Goal: Task Accomplishment & Management: Complete application form

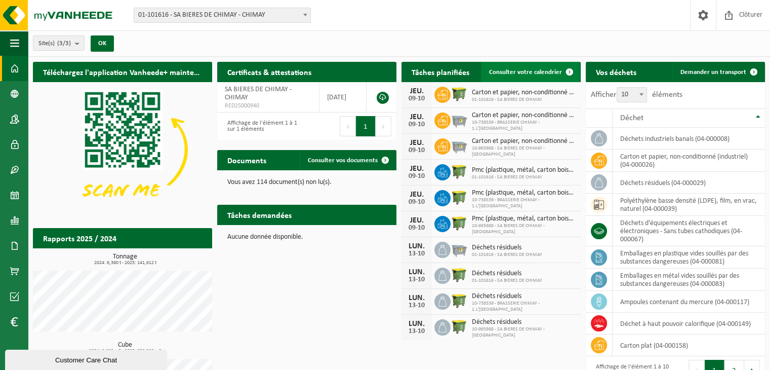
click at [518, 70] on span "Consulter votre calendrier" at bounding box center [525, 72] width 73 height 7
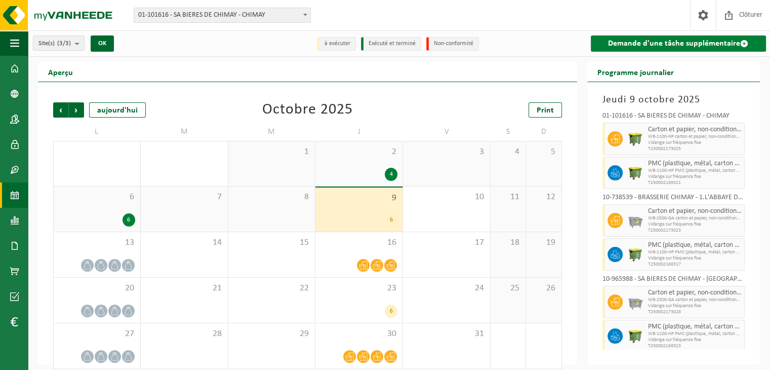
click at [646, 44] on link "Demande d'une tâche supplémentaire" at bounding box center [679, 43] width 176 height 16
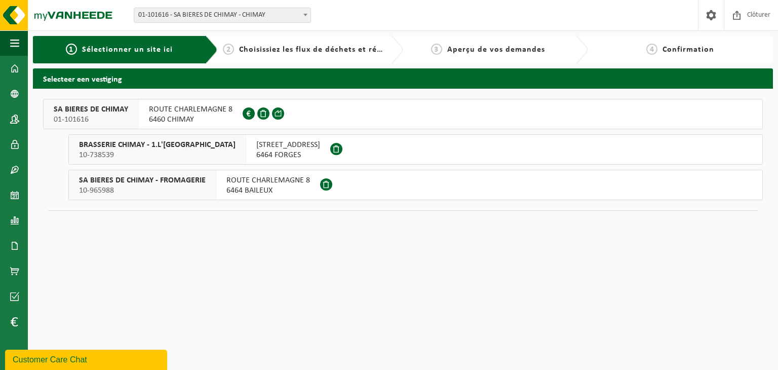
click at [195, 157] on span "10-738539" at bounding box center [157, 155] width 156 height 10
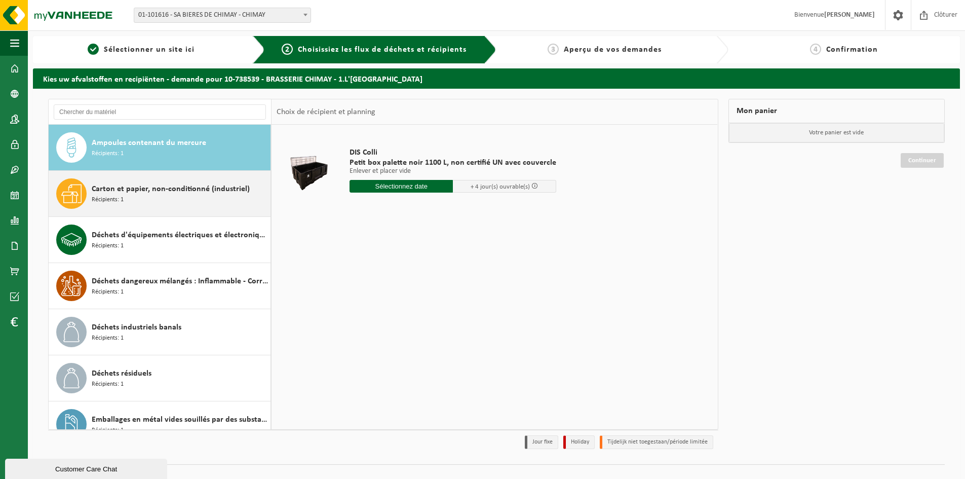
click at [207, 209] on div "Carton et papier, non-conditionné (industriel) Récipients: 1" at bounding box center [160, 194] width 222 height 46
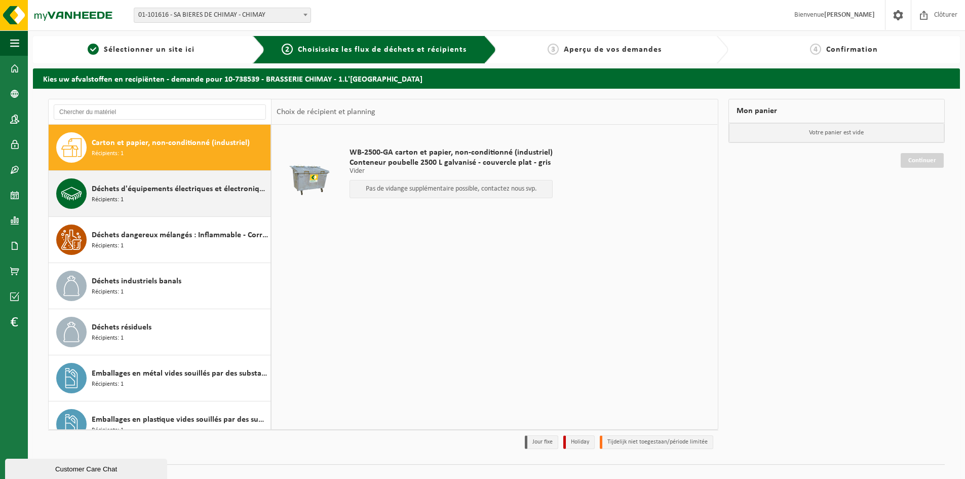
click at [196, 211] on div "Déchets d'équipements électriques et électroniques - Sans tubes cathodiques Réc…" at bounding box center [160, 194] width 222 height 46
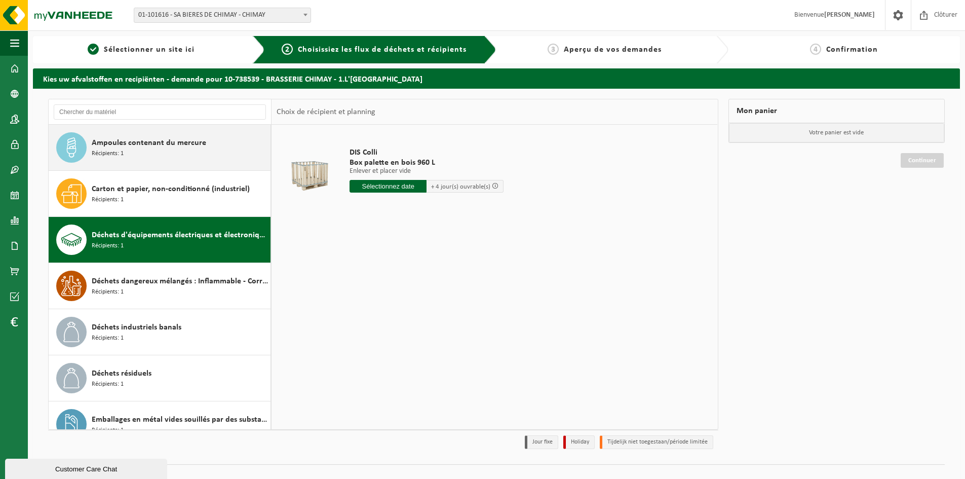
click at [152, 159] on div "Ampoules contenant du mercure Récipients: 1" at bounding box center [180, 147] width 176 height 30
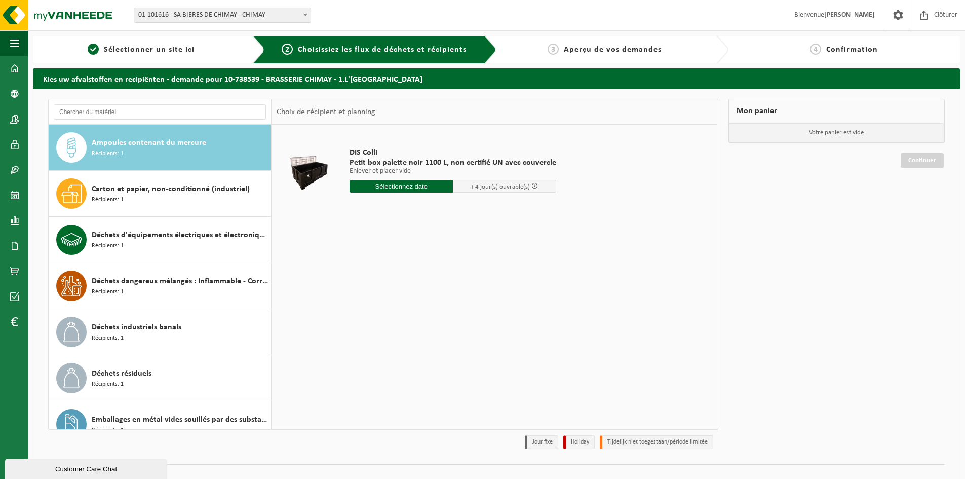
click at [398, 187] on input "text" at bounding box center [400, 186] width 103 height 13
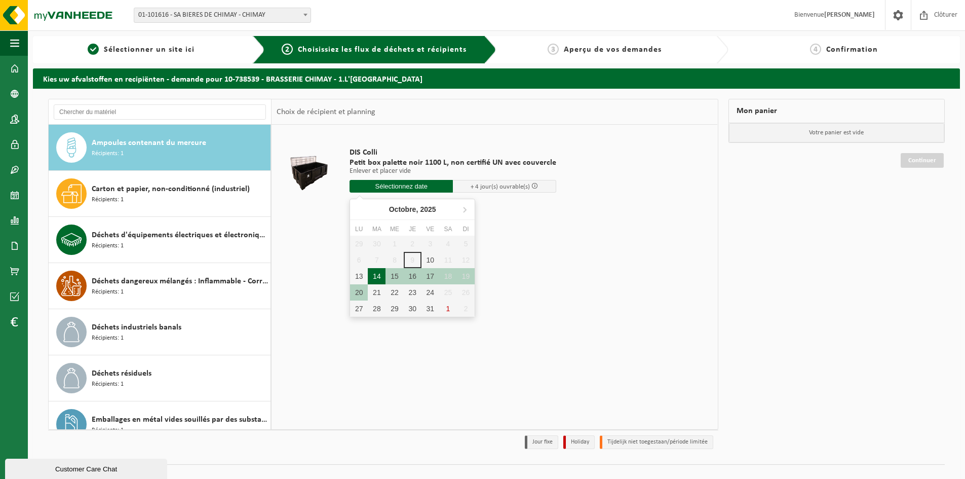
click at [379, 279] on div "14" at bounding box center [377, 276] width 18 height 16
type input "à partir de 2025-10-14"
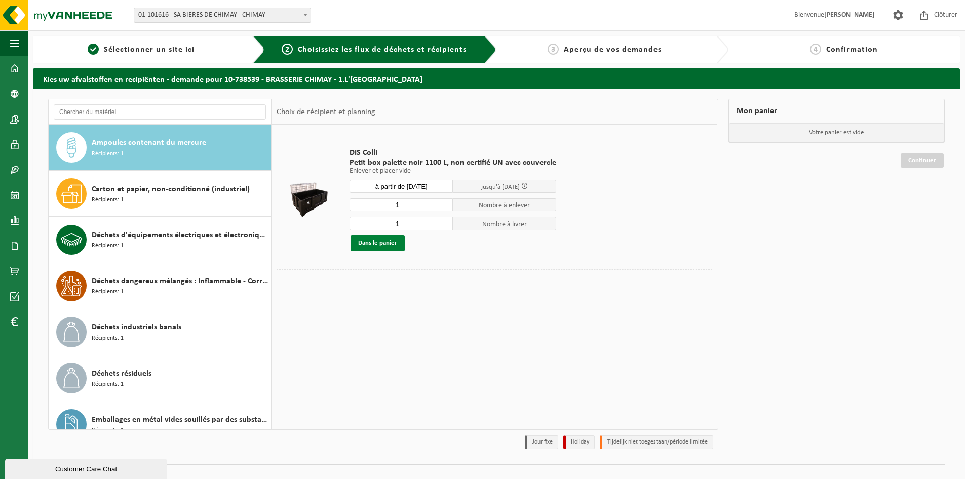
click at [386, 244] on button "Dans le panier" at bounding box center [377, 243] width 54 height 16
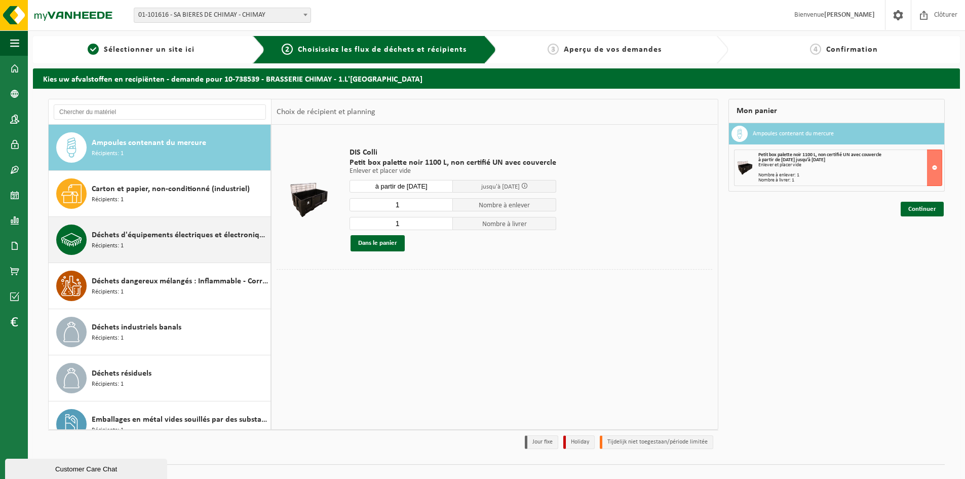
click at [206, 250] on div "Déchets d'équipements électriques et électroniques - Sans tubes cathodiques Réc…" at bounding box center [180, 239] width 176 height 30
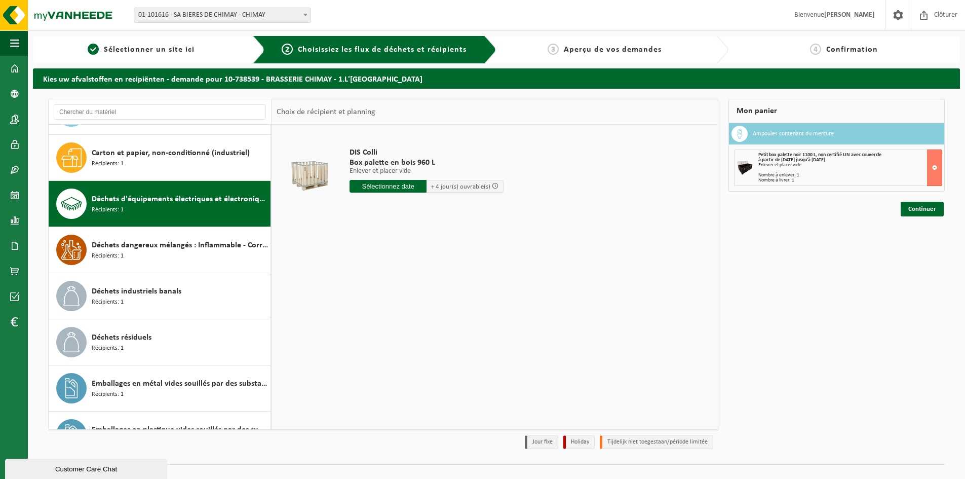
scroll to position [9, 0]
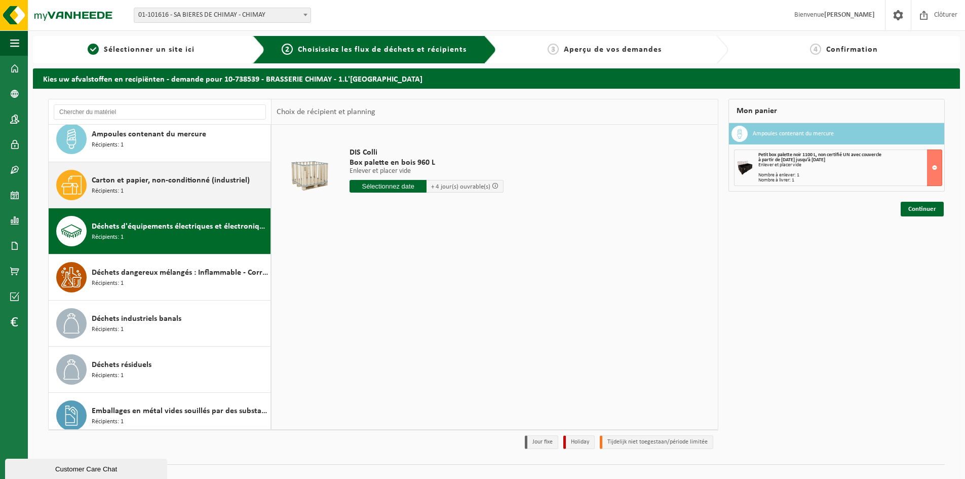
click at [172, 183] on span "Carton et papier, non-conditionné (industriel)" at bounding box center [171, 180] width 158 height 12
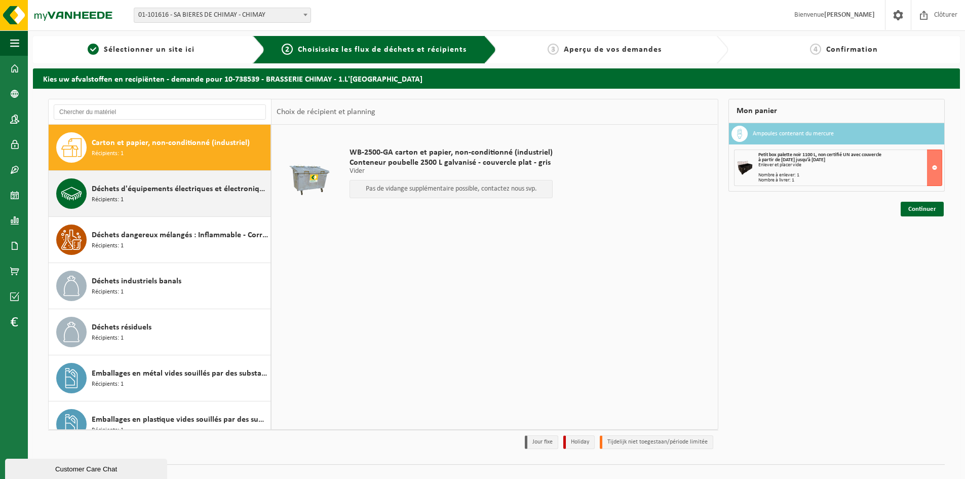
scroll to position [0, 0]
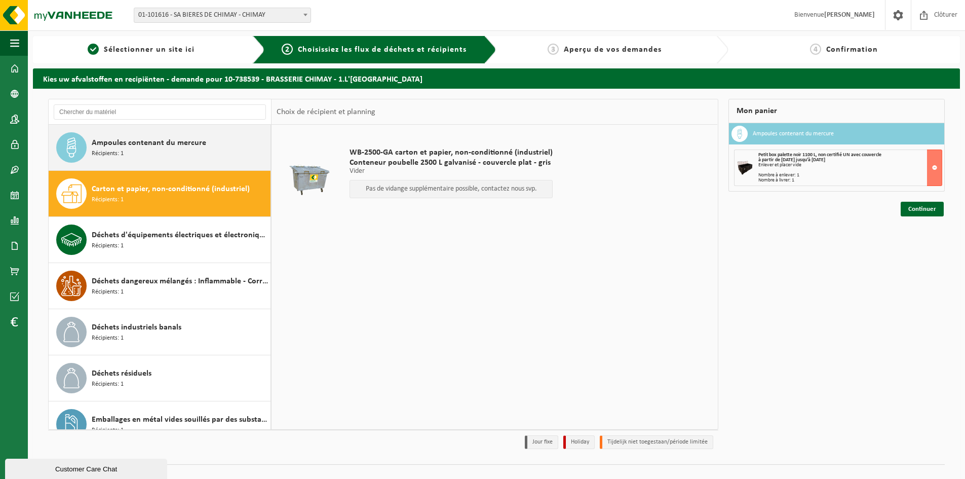
click at [171, 145] on span "Ampoules contenant du mercure" at bounding box center [149, 143] width 114 height 12
